Goal: Information Seeking & Learning: Learn about a topic

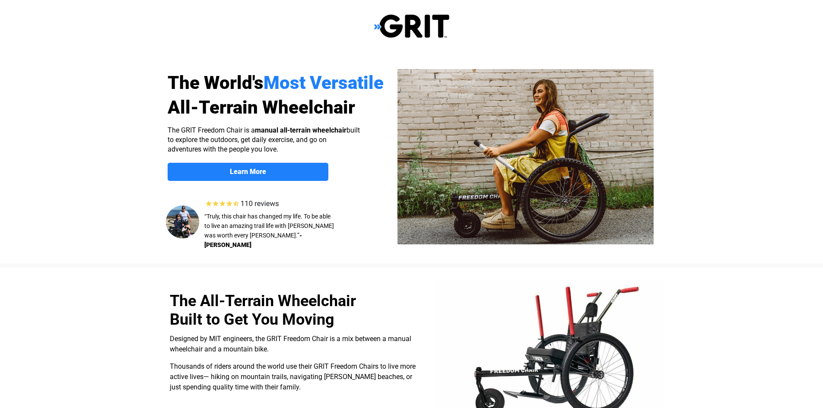
select select "US"
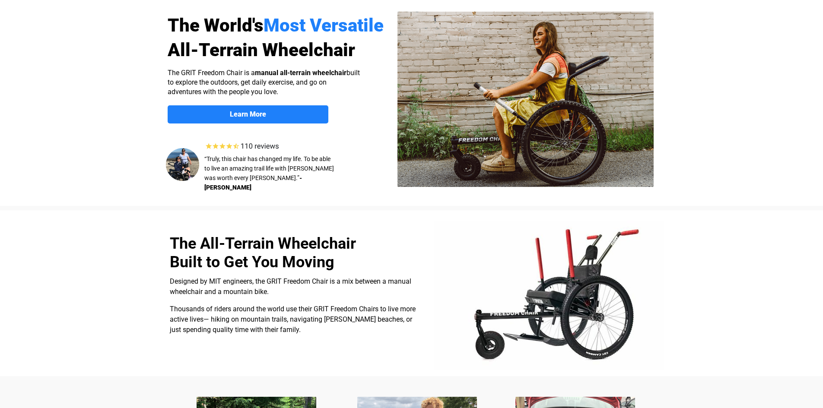
scroll to position [72, 0]
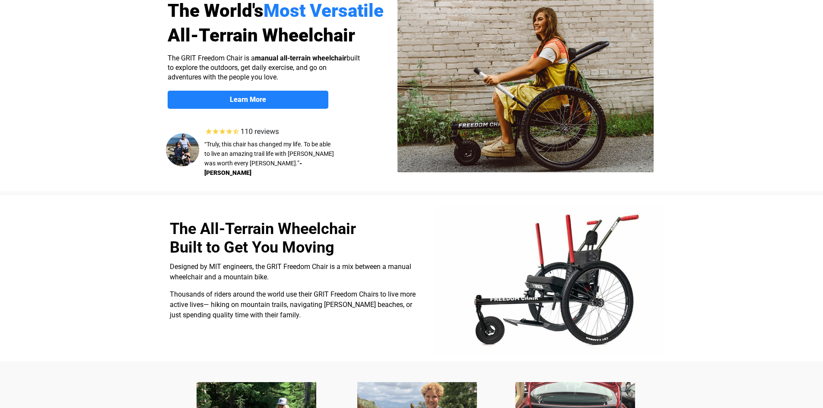
drag, startPoint x: 165, startPoint y: 224, endPoint x: 130, endPoint y: 218, distance: 35.9
click at [156, 223] on div at bounding box center [411, 279] width 548 height 166
click at [163, 230] on div at bounding box center [411, 279] width 548 height 166
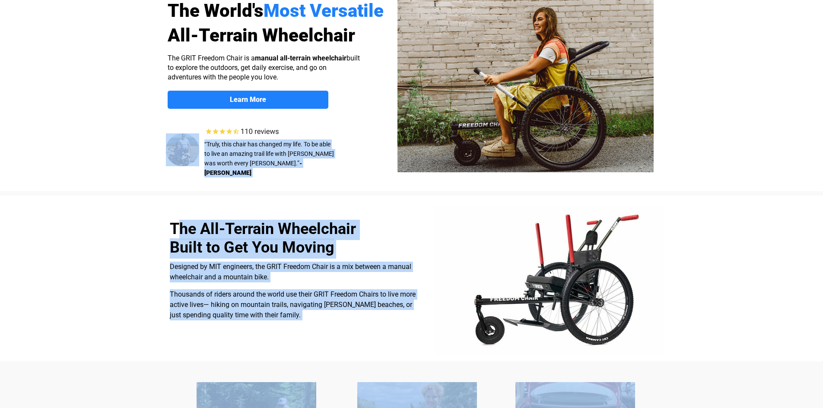
copy div "lo Ips-Dolorsi Ametconsec Adipi el Sed Doe Tempor Incididu ut LAB etdolorem, al…"
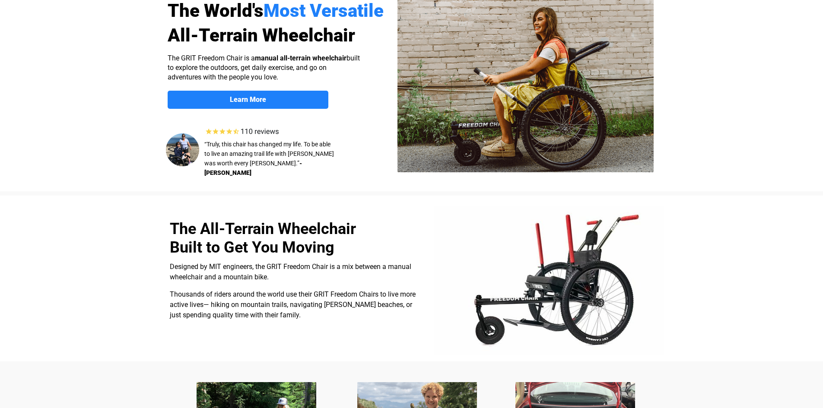
drag, startPoint x: 647, startPoint y: 396, endPoint x: 647, endPoint y: 382, distance: 14.2
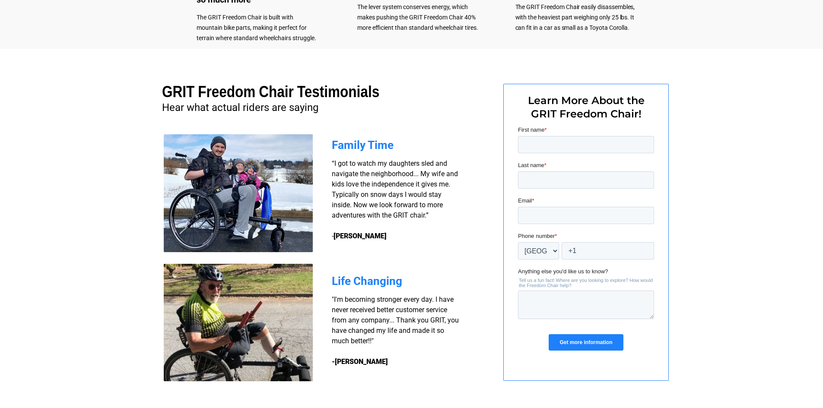
drag, startPoint x: 643, startPoint y: 385, endPoint x: 571, endPoint y: 419, distance: 79.8
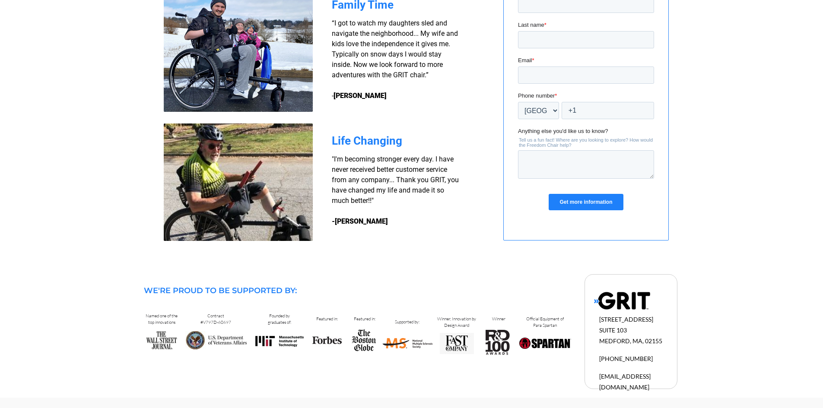
scroll to position [712, 0]
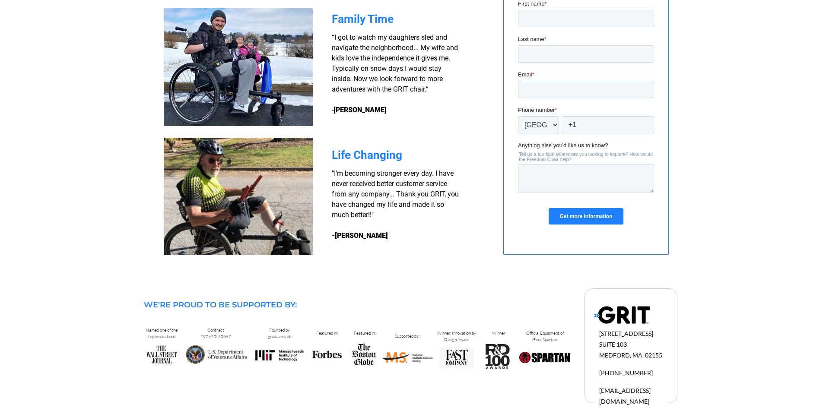
drag, startPoint x: 618, startPoint y: 352, endPoint x: 608, endPoint y: 325, distance: 28.8
click at [608, 325] on div at bounding box center [631, 346] width 92 height 114
drag, startPoint x: 614, startPoint y: 336, endPoint x: 715, endPoint y: 371, distance: 106.3
click at [718, 371] on div at bounding box center [411, 347] width 823 height 130
drag, startPoint x: 601, startPoint y: 335, endPoint x: 596, endPoint y: 317, distance: 17.9
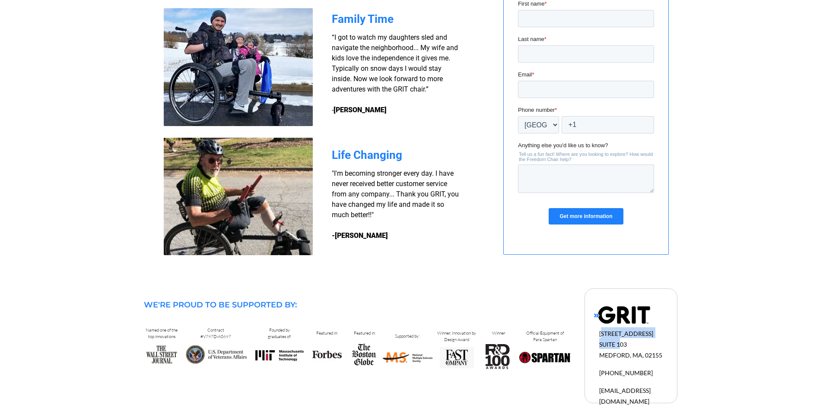
click at [617, 345] on h2 "[STREET_ADDRESS]" at bounding box center [640, 343] width 82 height 32
drag, startPoint x: 600, startPoint y: 332, endPoint x: 649, endPoint y: 384, distance: 71.8
click at [649, 384] on div "[STREET_ADDRESS] 1-877-345-4748 [EMAIL_ADDRESS][DOMAIN_NAME]" at bounding box center [640, 366] width 82 height 79
copy div "[STREET_ADDRESS] 1-877-345-4748 [EMAIL_ADDRESS][DOMAIN_NAME]"
click at [683, 243] on div at bounding box center [411, 102] width 548 height 359
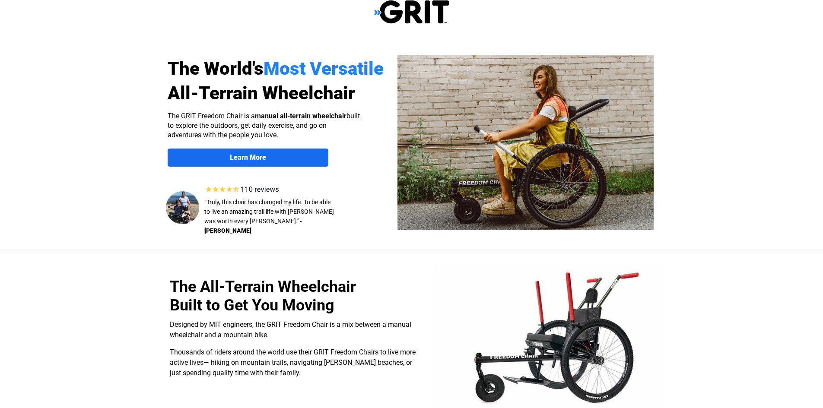
scroll to position [0, 0]
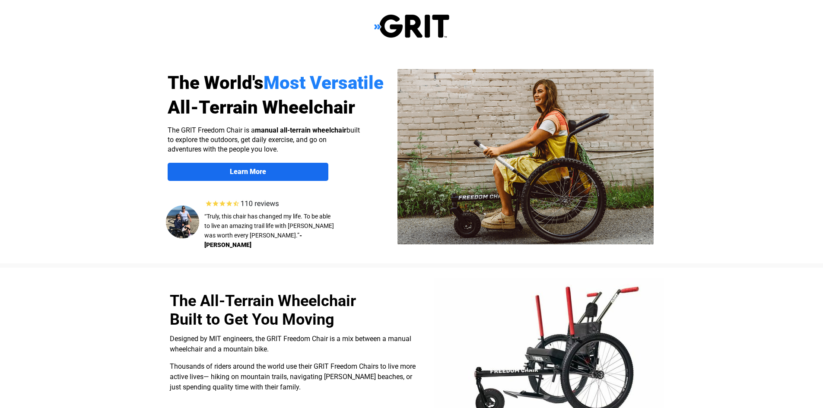
click at [295, 174] on span "Learn More" at bounding box center [248, 172] width 161 height 8
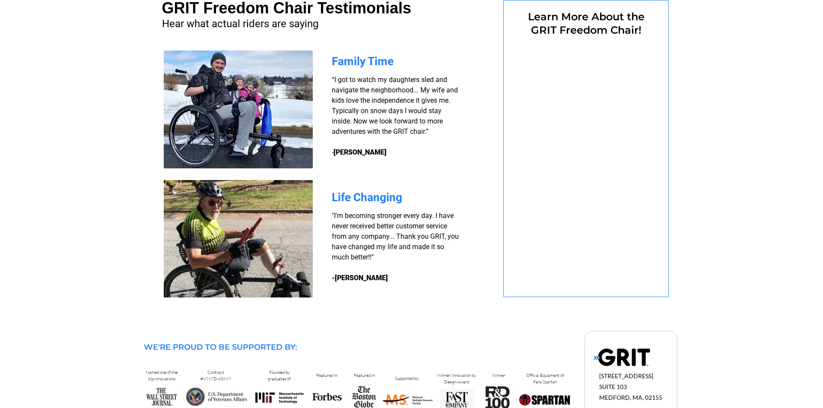
select select "US"
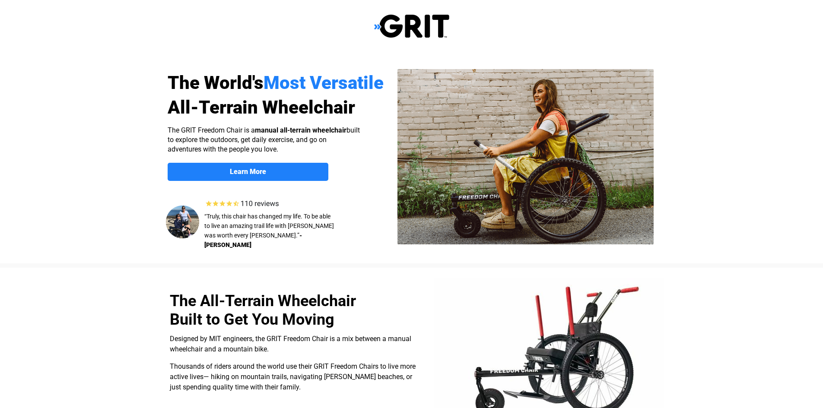
scroll to position [670, 0]
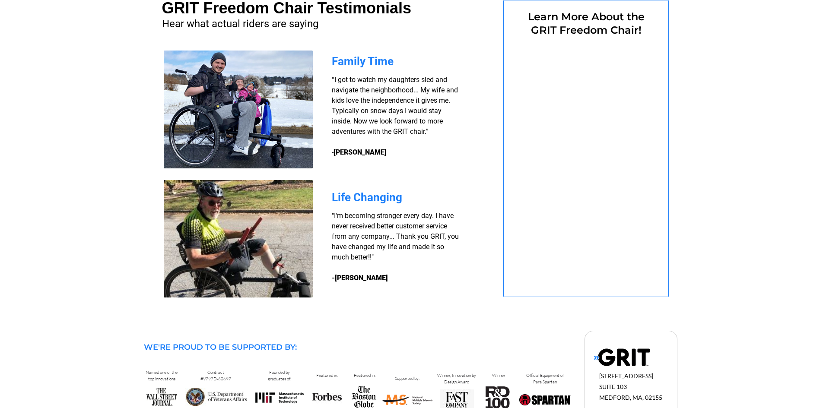
select select "US"
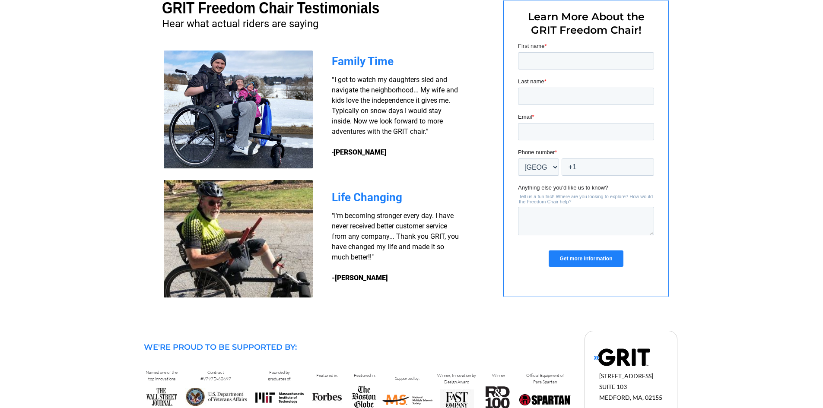
scroll to position [684, 0]
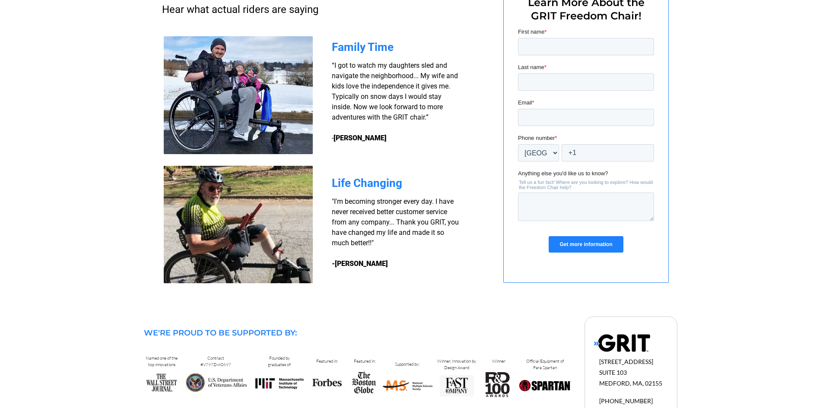
click at [821, 11] on div at bounding box center [411, 130] width 823 height 359
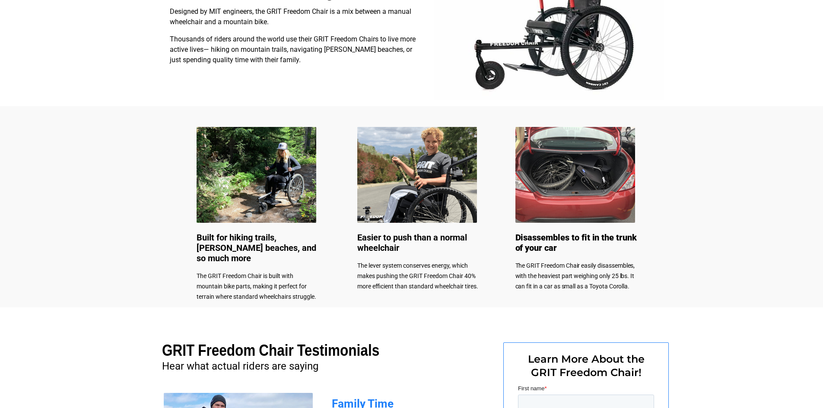
scroll to position [0, 0]
